Goal: Information Seeking & Learning: Learn about a topic

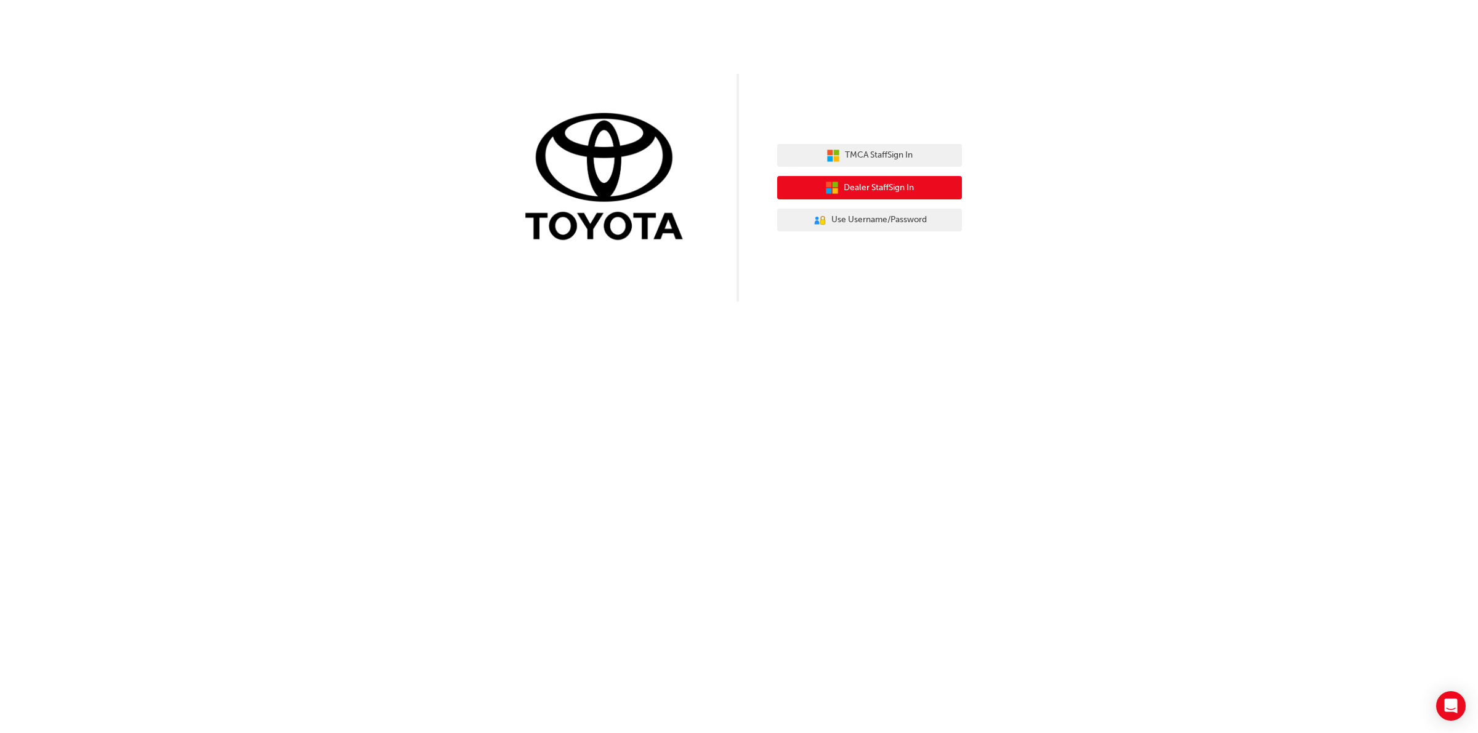
click at [862, 183] on span "Dealer Staff Sign In" at bounding box center [879, 188] width 70 height 14
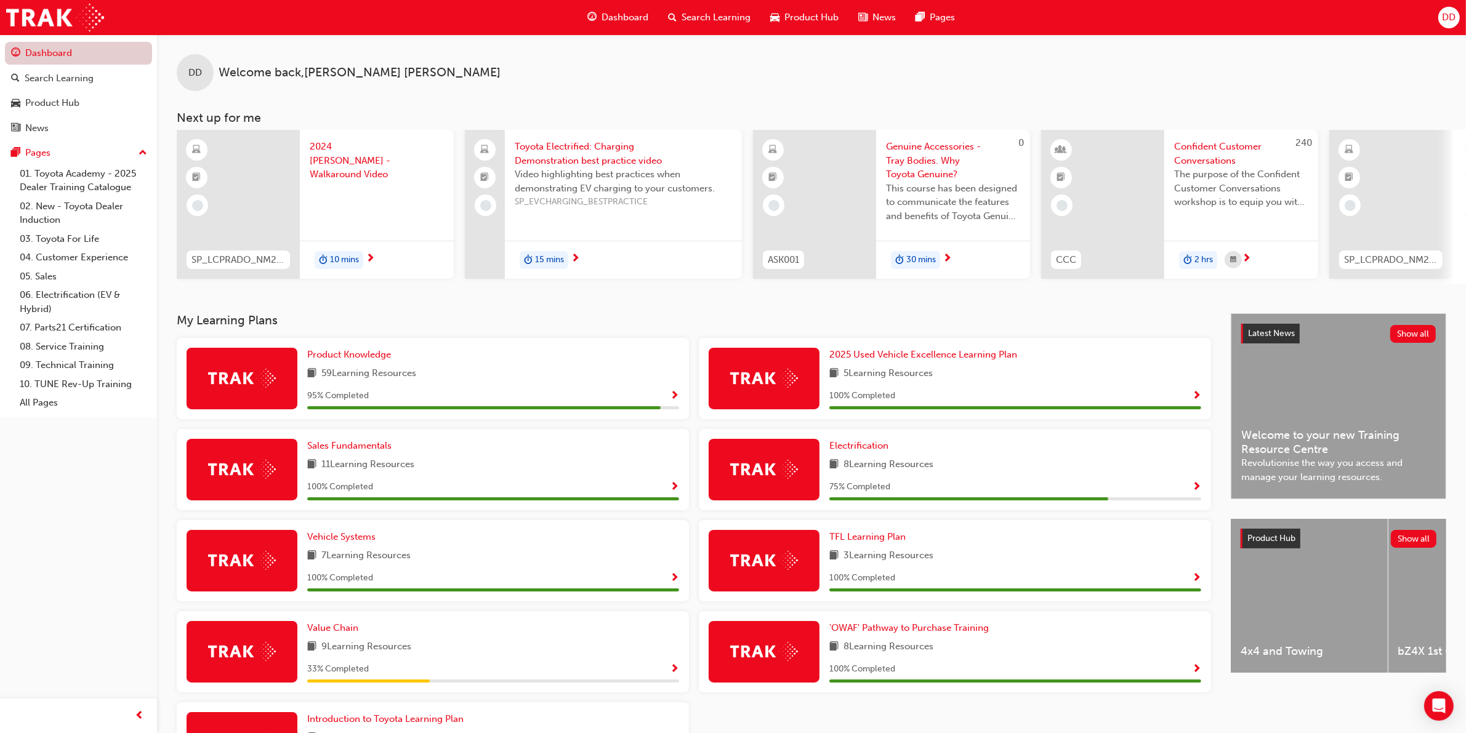
click at [42, 54] on link "Dashboard" at bounding box center [78, 53] width 147 height 23
click at [69, 177] on link "01. Toyota Academy - 2025 Dealer Training Catalogue" at bounding box center [83, 180] width 137 height 33
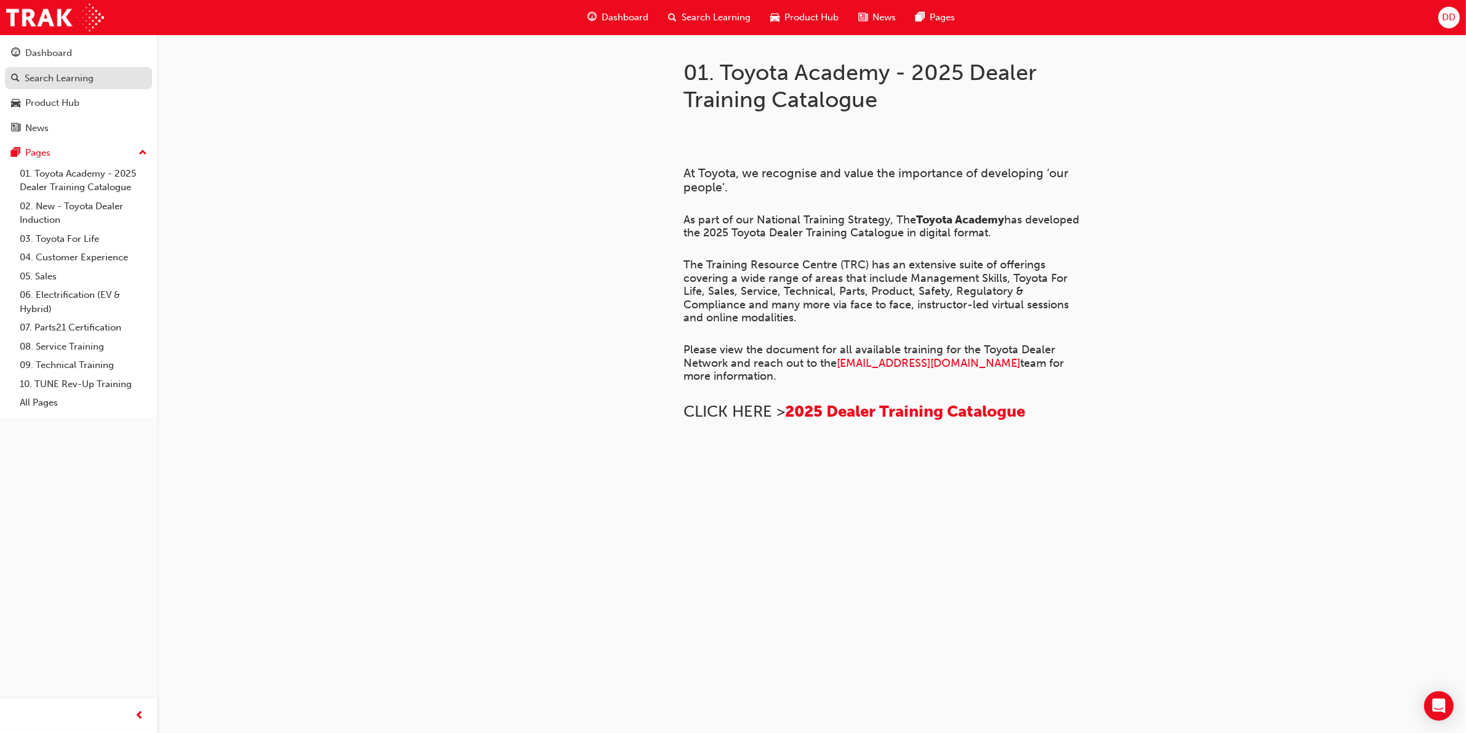
click at [38, 73] on div "Search Learning" at bounding box center [59, 78] width 69 height 14
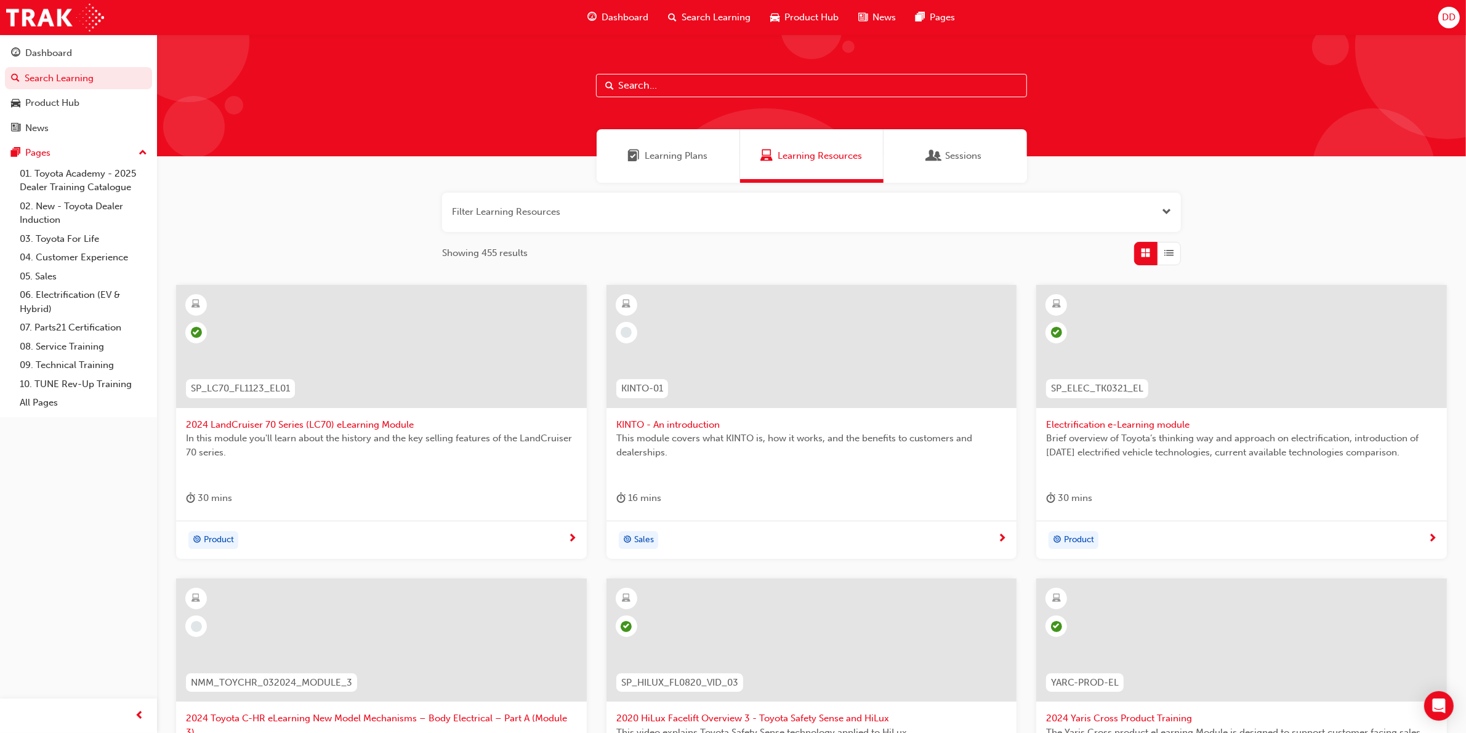
click at [669, 155] on span "Learning Plans" at bounding box center [676, 156] width 63 height 14
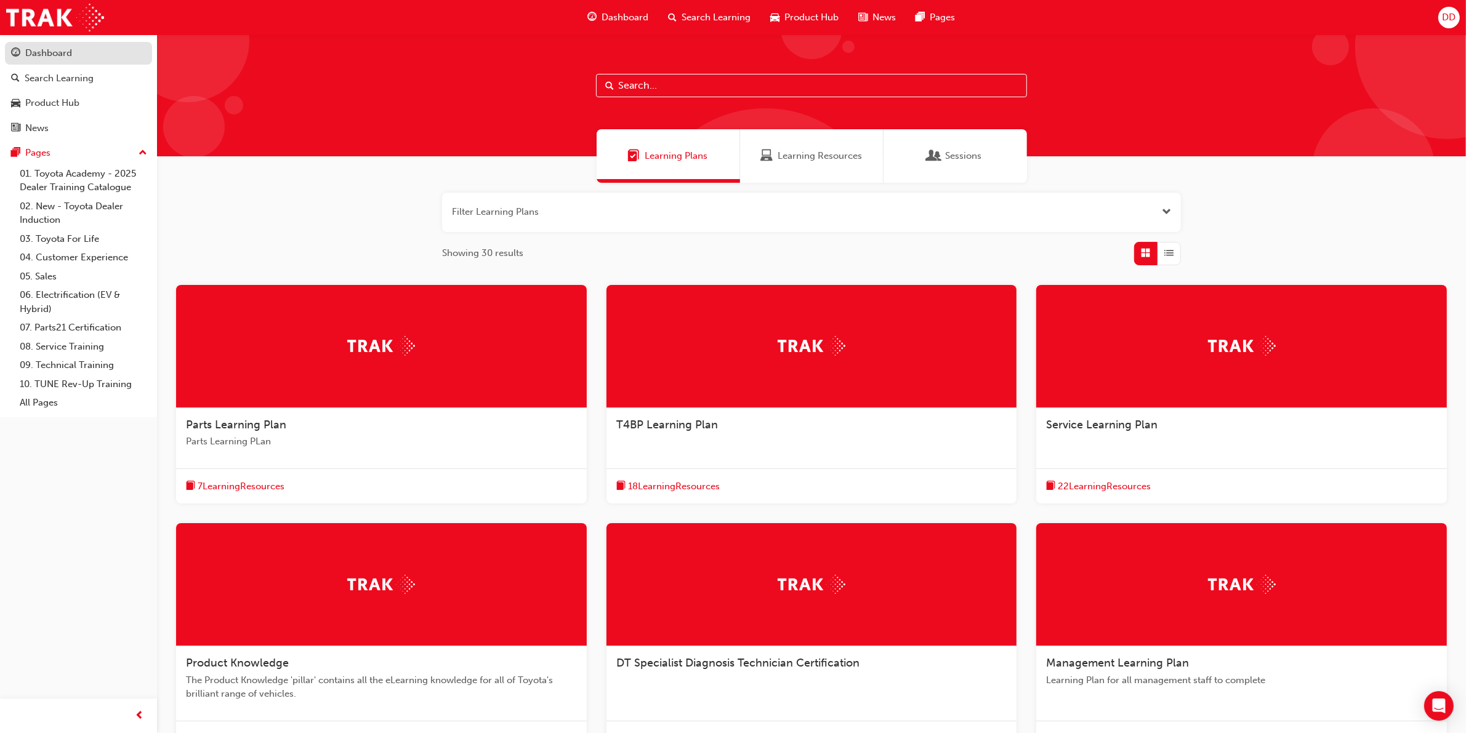
click at [42, 53] on div "Dashboard" at bounding box center [48, 53] width 47 height 14
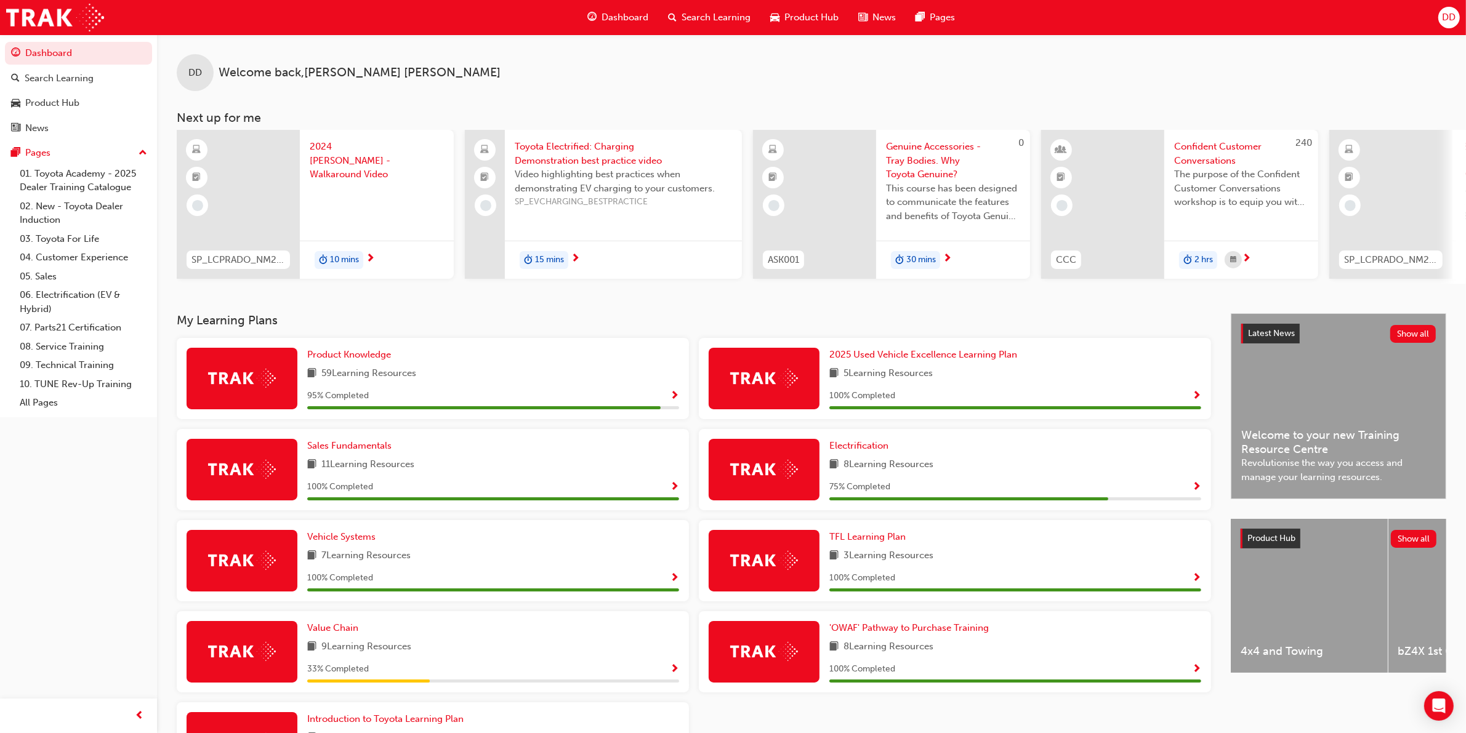
click at [1419, 210] on div at bounding box center [1390, 204] width 123 height 149
